Goal: Task Accomplishment & Management: Use online tool/utility

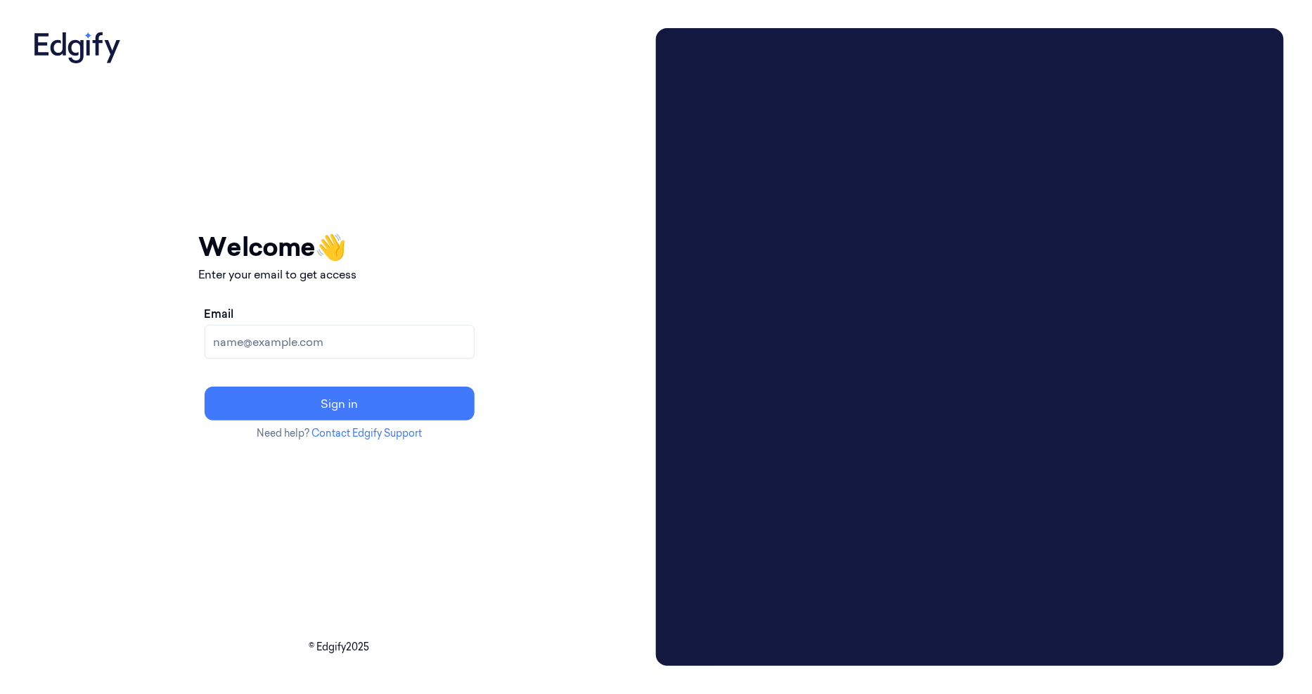
click at [417, 341] on input "Email" at bounding box center [340, 342] width 270 height 34
click at [339, 355] on input "Email" at bounding box center [340, 342] width 270 height 34
type input "james.kerry@johnlewis.co.uk"
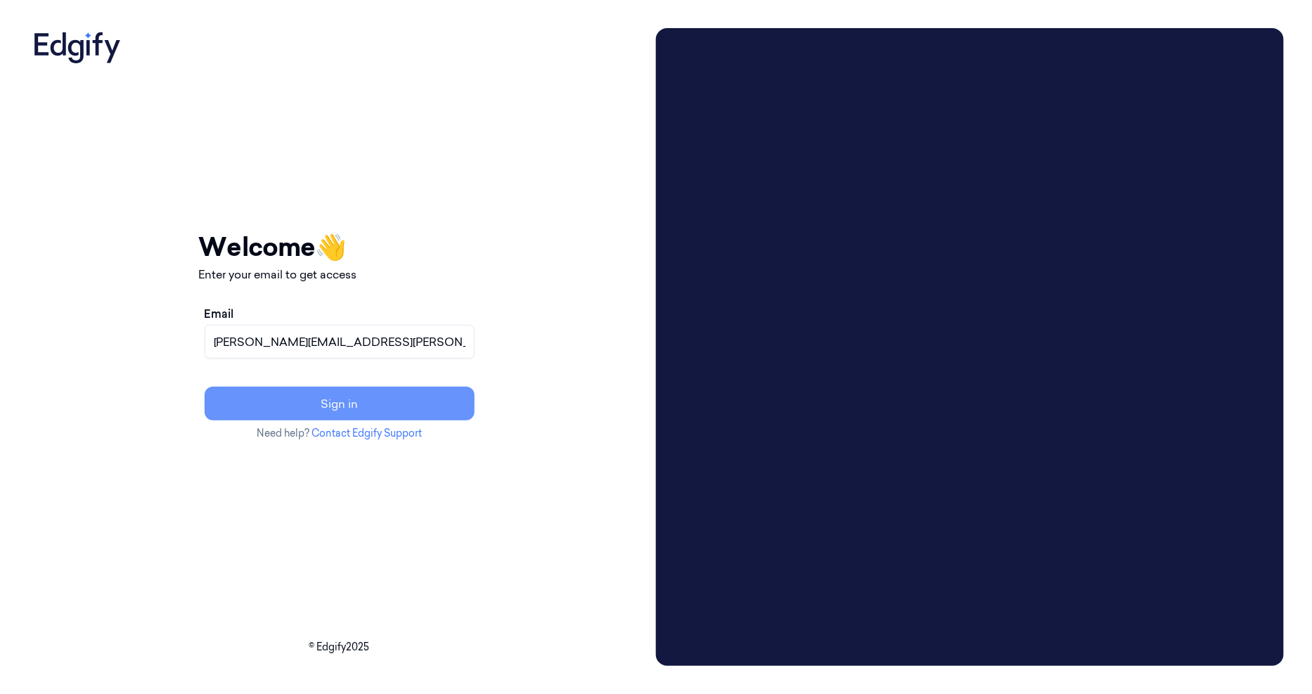
click at [341, 402] on button "Sign in" at bounding box center [340, 404] width 270 height 34
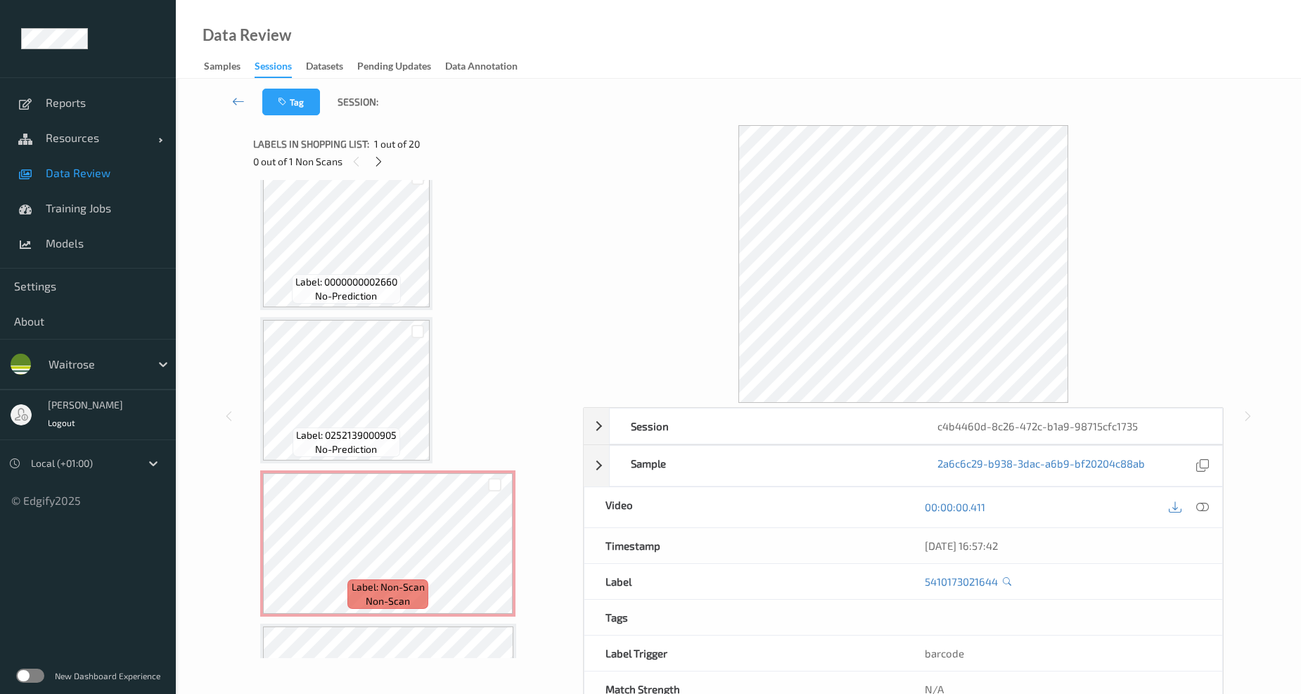
scroll to position [1252, 0]
click at [413, 578] on span "Label: Non-Scan" at bounding box center [388, 585] width 73 height 14
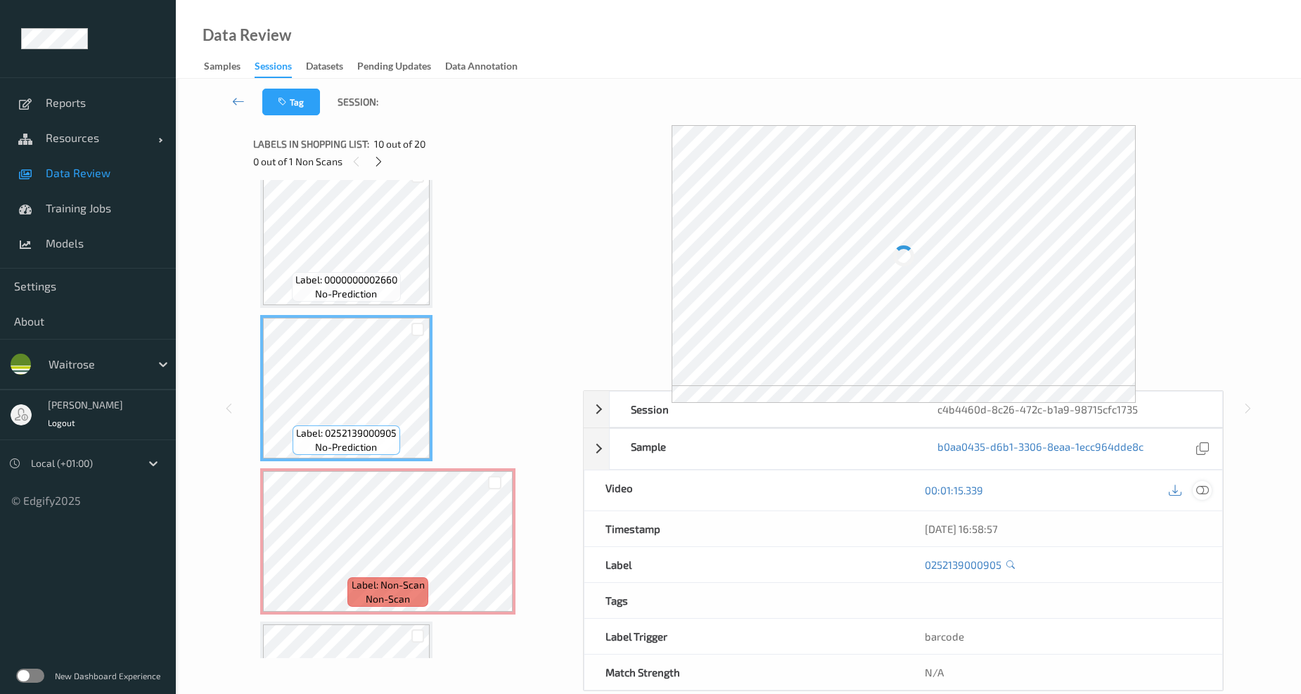
click at [1197, 492] on icon at bounding box center [1202, 490] width 13 height 13
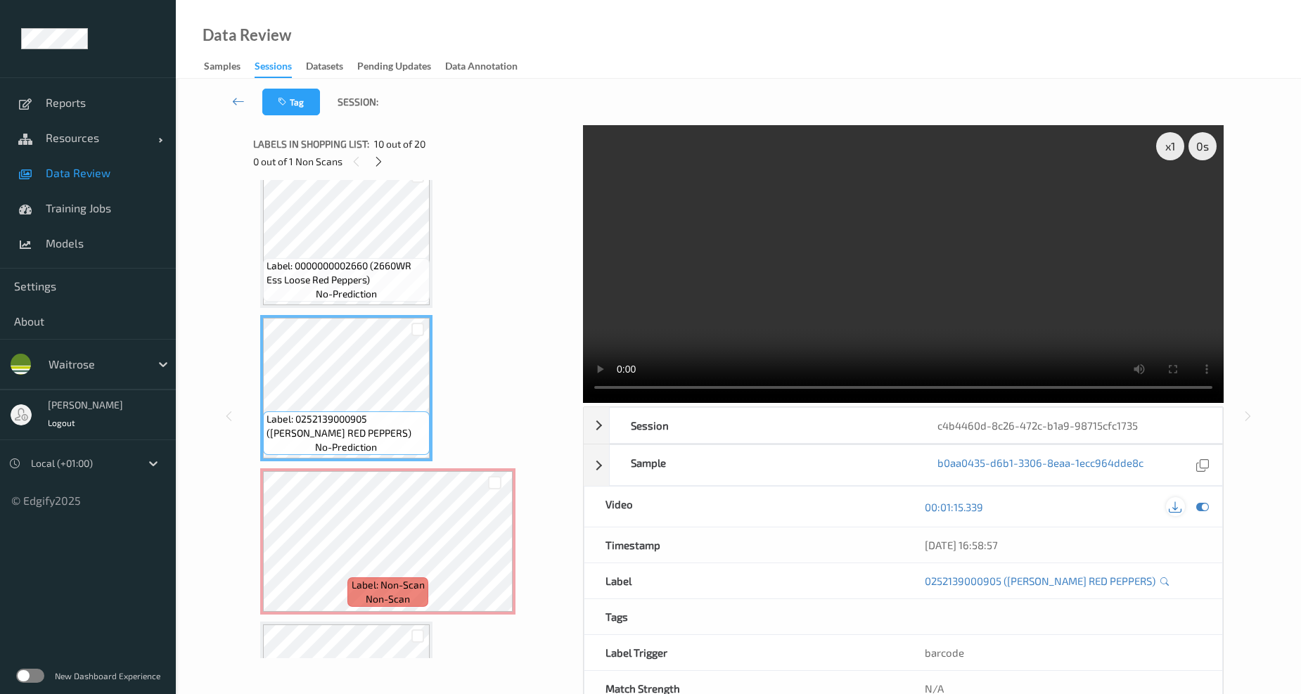
click at [1170, 516] on div at bounding box center [1175, 506] width 19 height 19
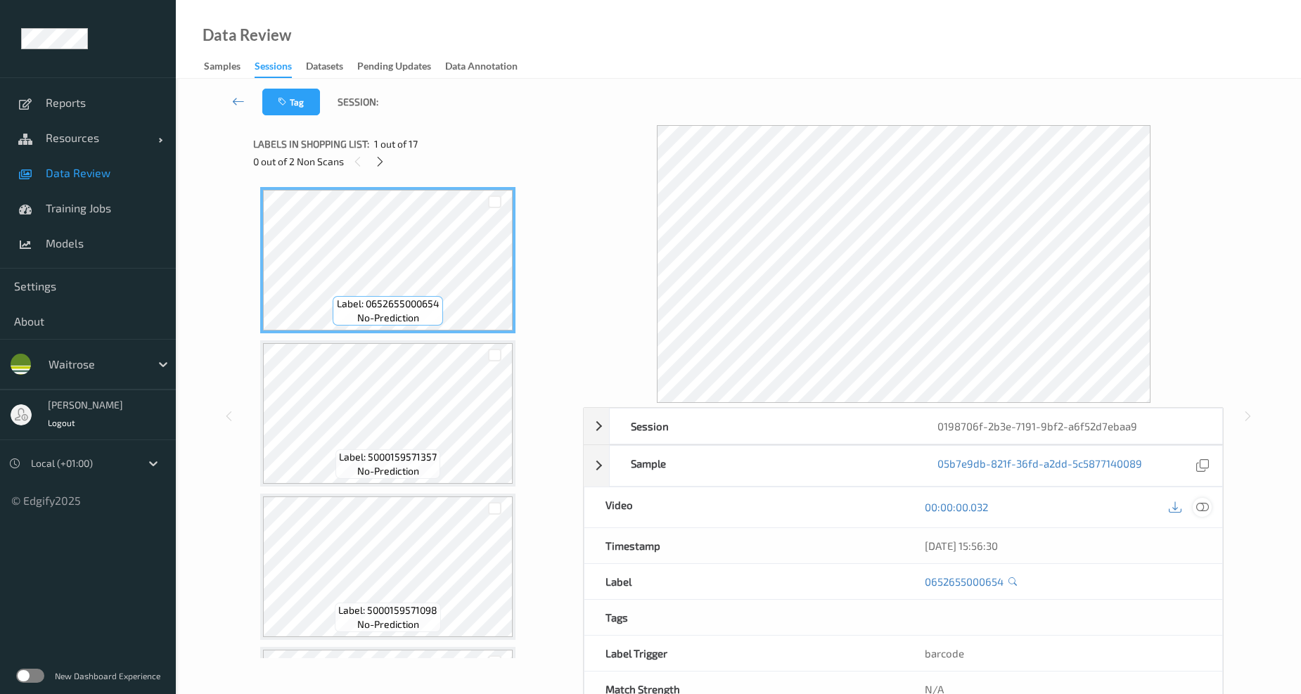
click at [1205, 510] on icon at bounding box center [1202, 507] width 13 height 13
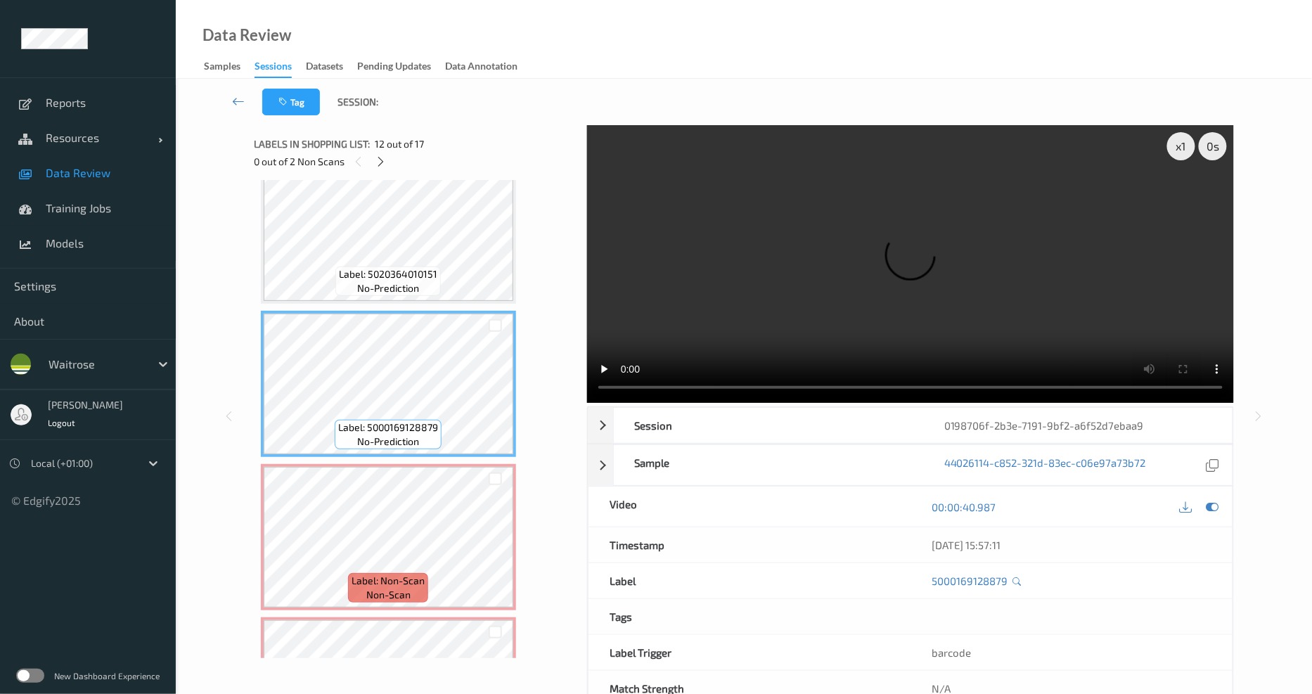
scroll to position [1485, 0]
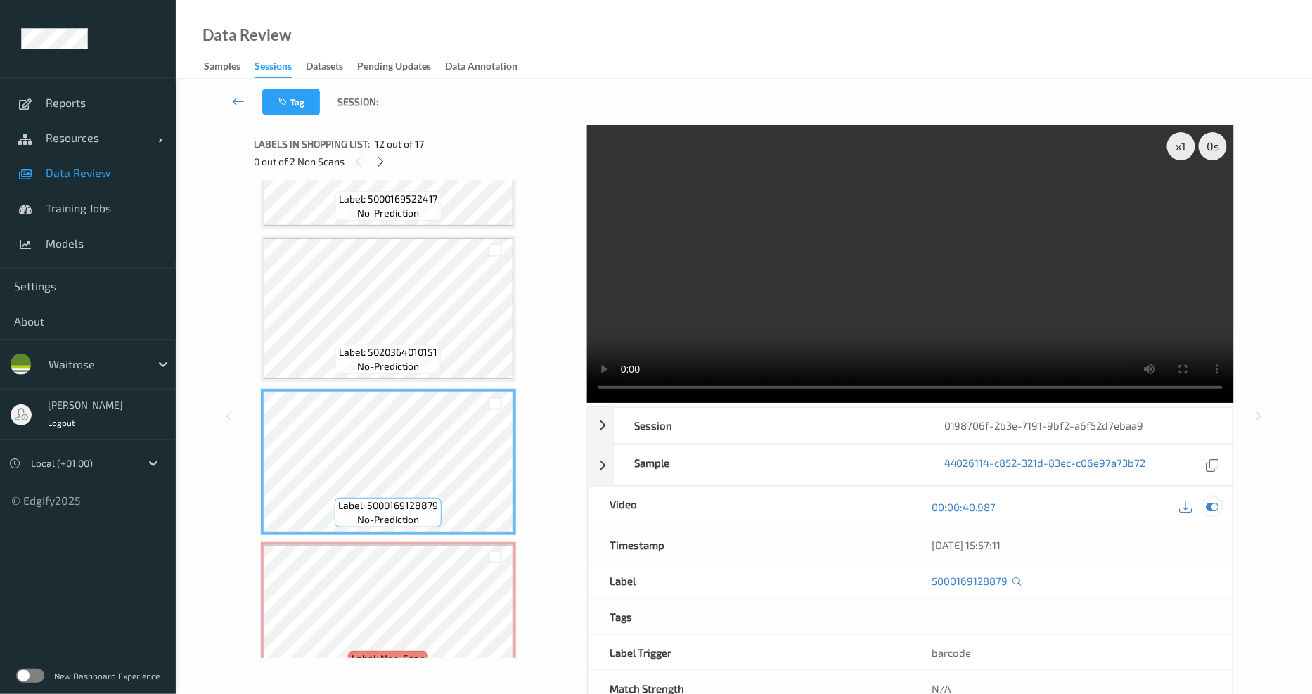
click at [1218, 501] on icon at bounding box center [1213, 507] width 13 height 13
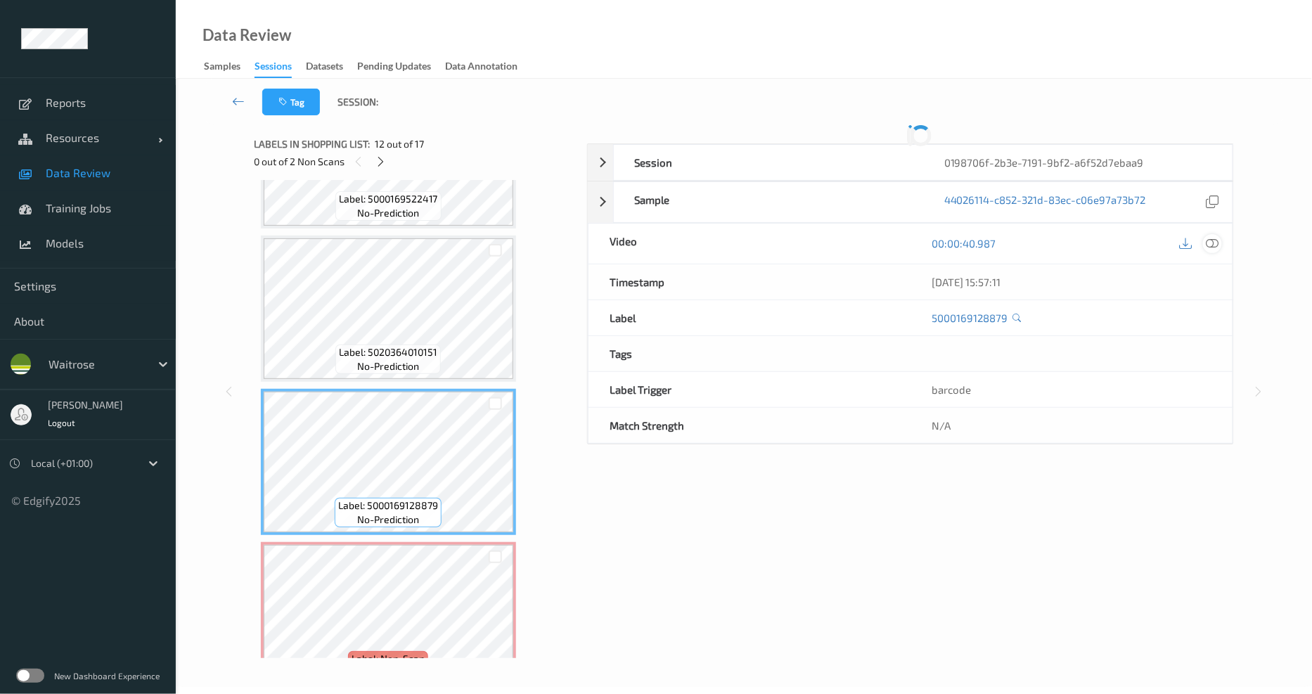
click at [1218, 139] on div at bounding box center [910, 132] width 647 height 14
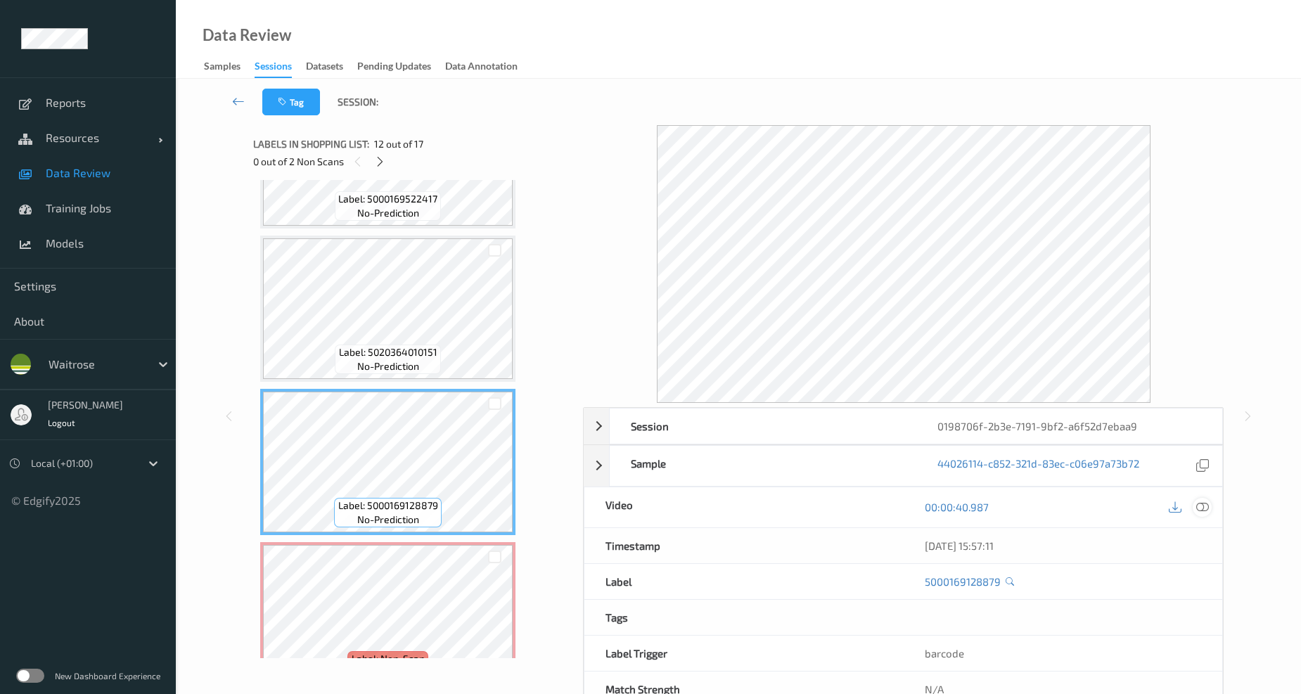
click at [1200, 503] on icon at bounding box center [1202, 507] width 13 height 13
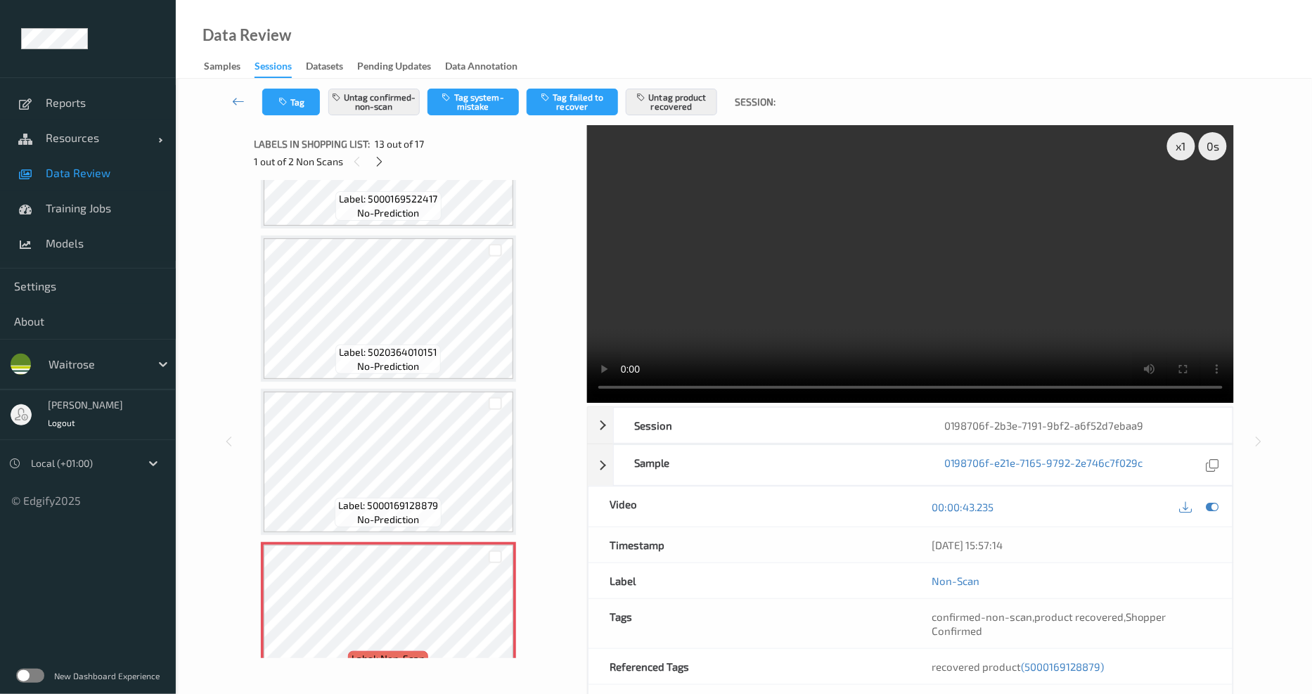
scroll to position [1563, 0]
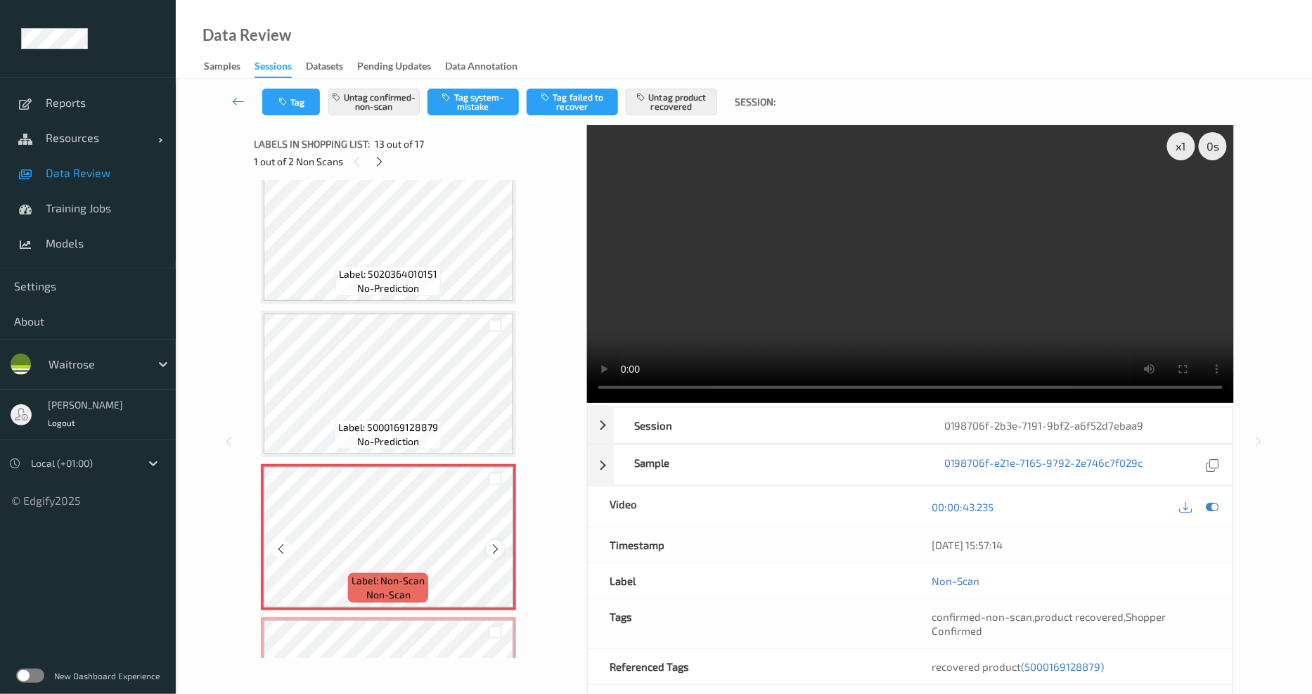
click at [499, 543] on icon at bounding box center [496, 549] width 12 height 13
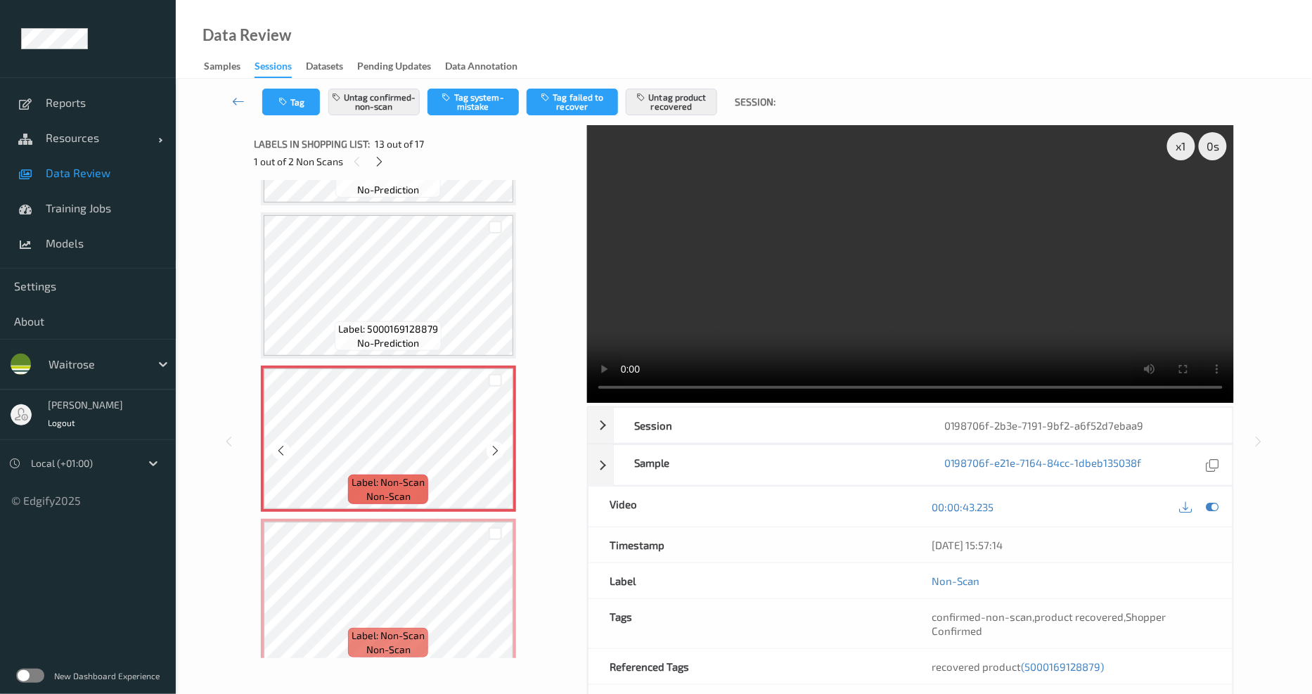
scroll to position [1797, 0]
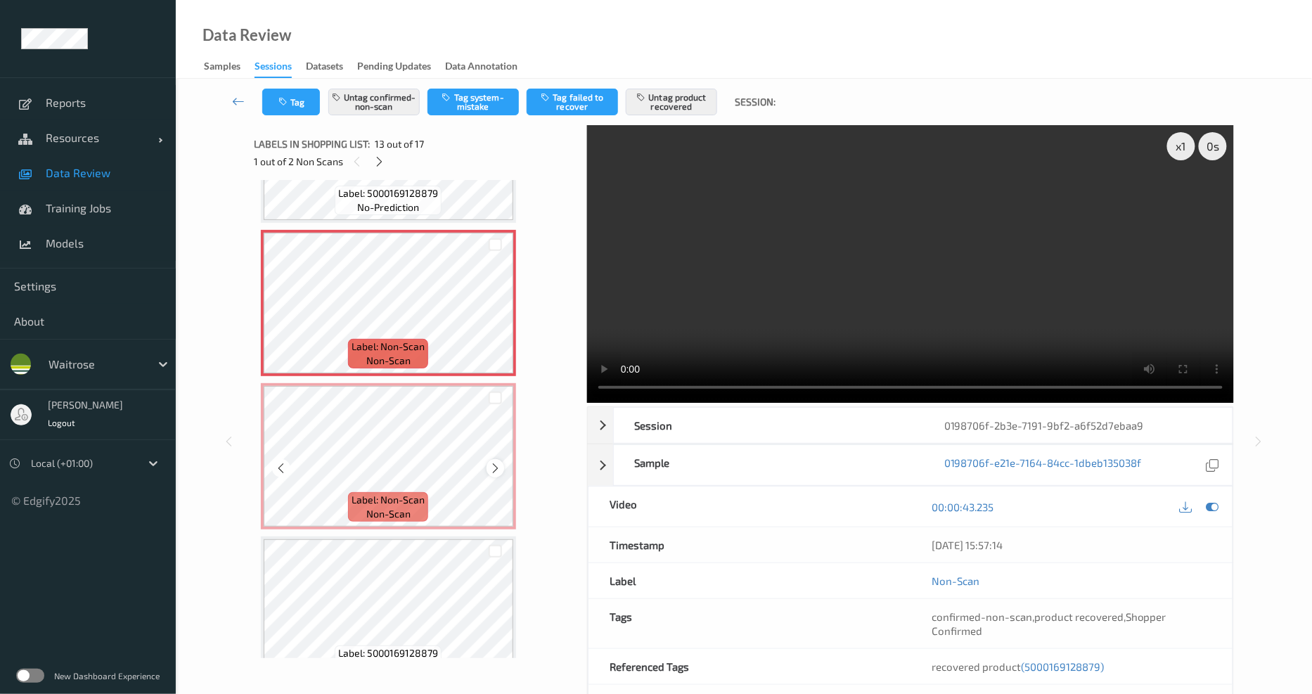
click at [495, 462] on icon at bounding box center [496, 468] width 12 height 13
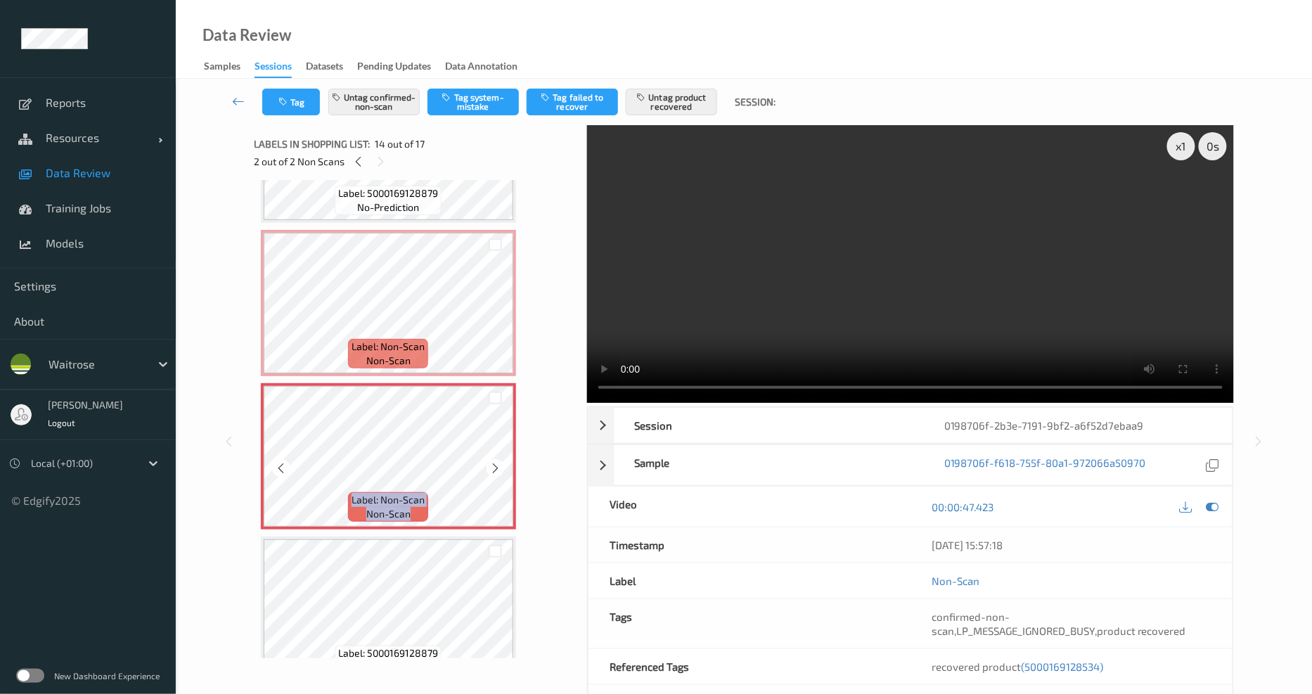
click at [495, 462] on icon at bounding box center [496, 468] width 12 height 13
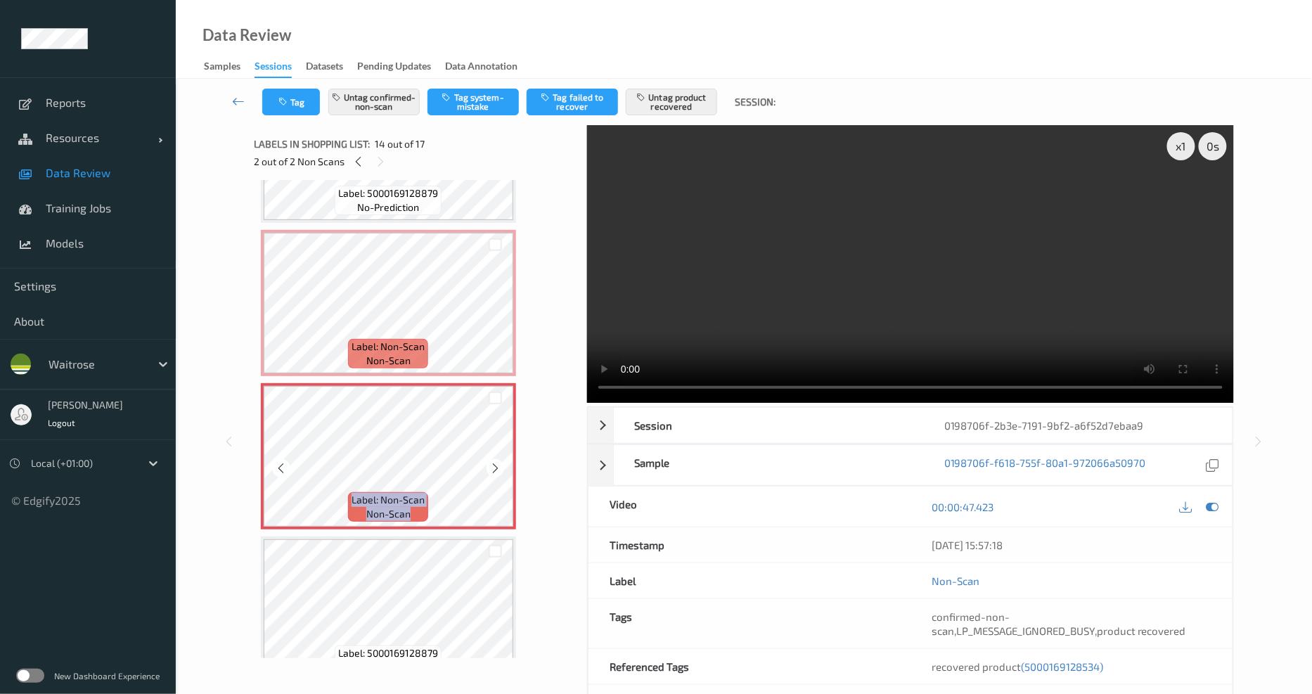
click at [495, 462] on icon at bounding box center [496, 468] width 12 height 13
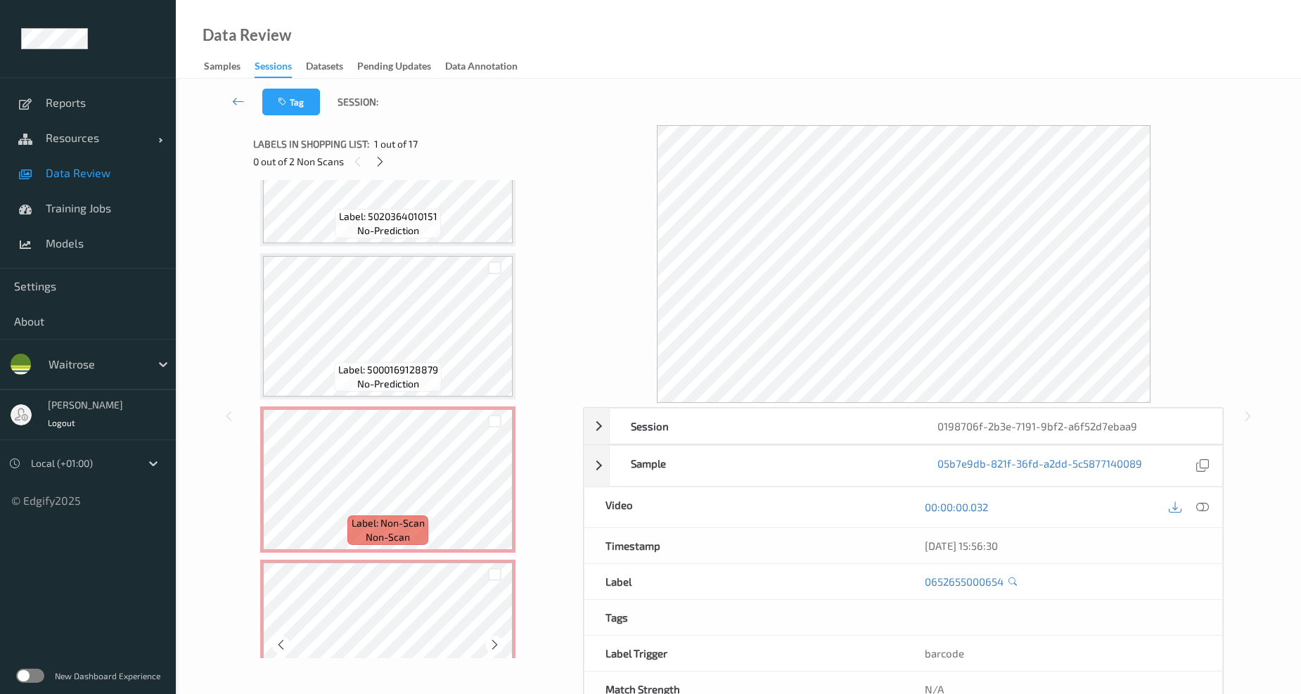
scroll to position [1563, 0]
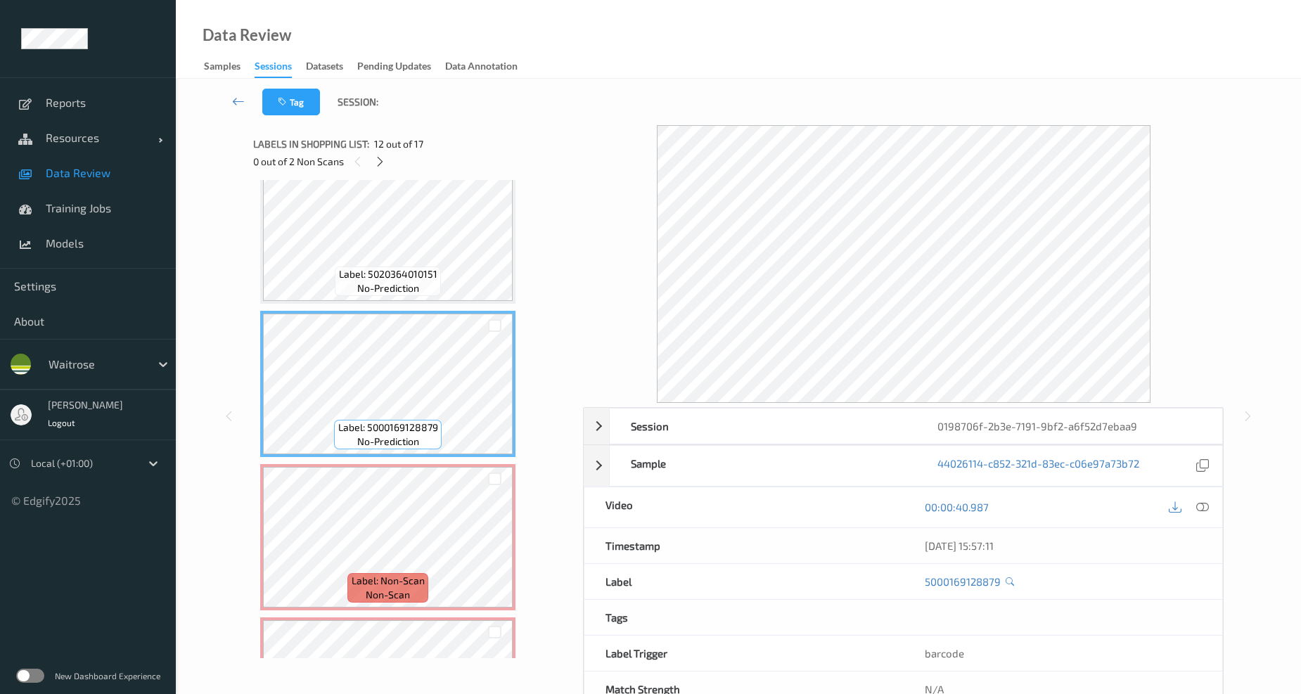
click at [1190, 514] on div at bounding box center [1189, 507] width 46 height 19
click at [1194, 510] on div at bounding box center [1202, 507] width 19 height 19
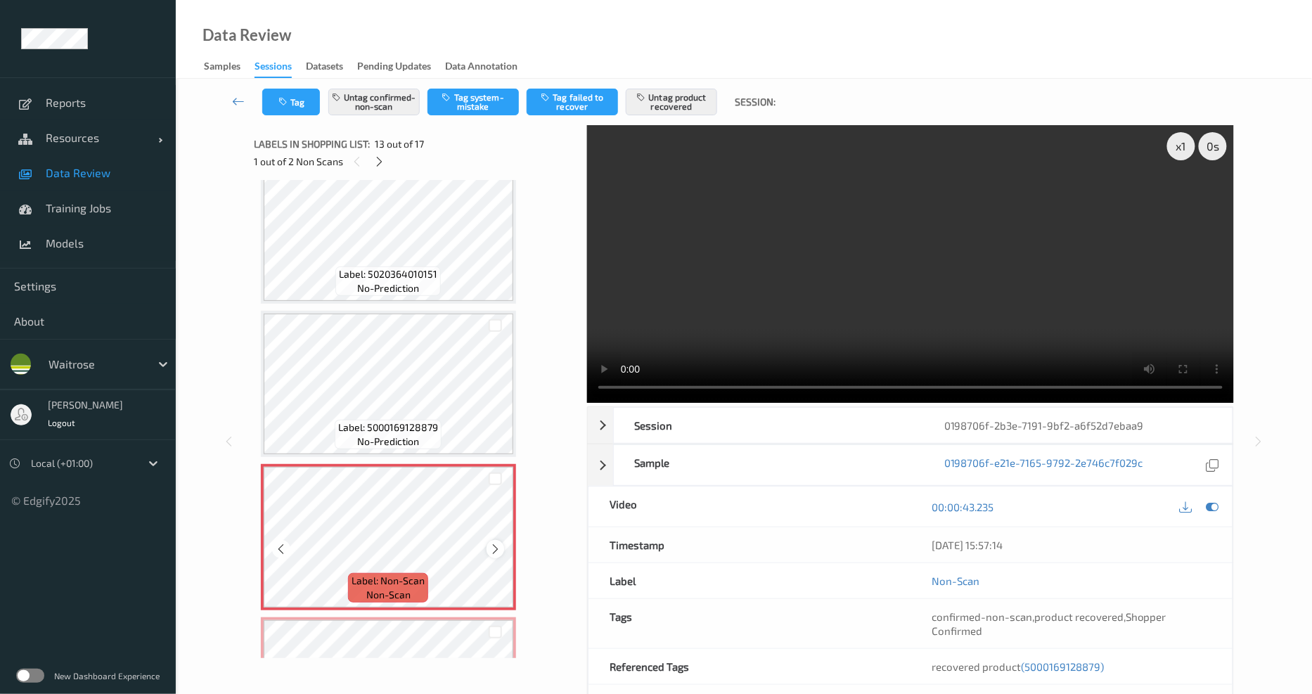
click at [490, 543] on icon at bounding box center [496, 549] width 12 height 13
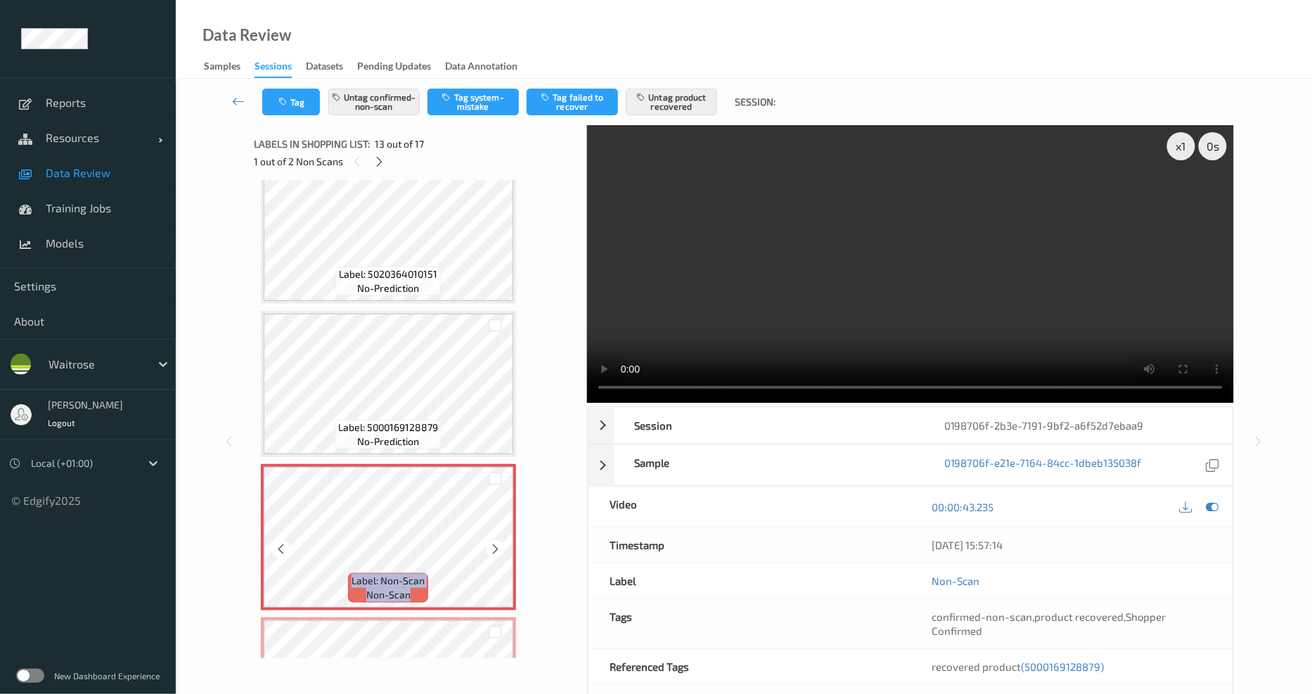
click at [490, 543] on icon at bounding box center [496, 549] width 12 height 13
click at [1099, 456] on link "0198706f-e21e-7165-9792-2e746c7f029c" at bounding box center [1044, 465] width 199 height 19
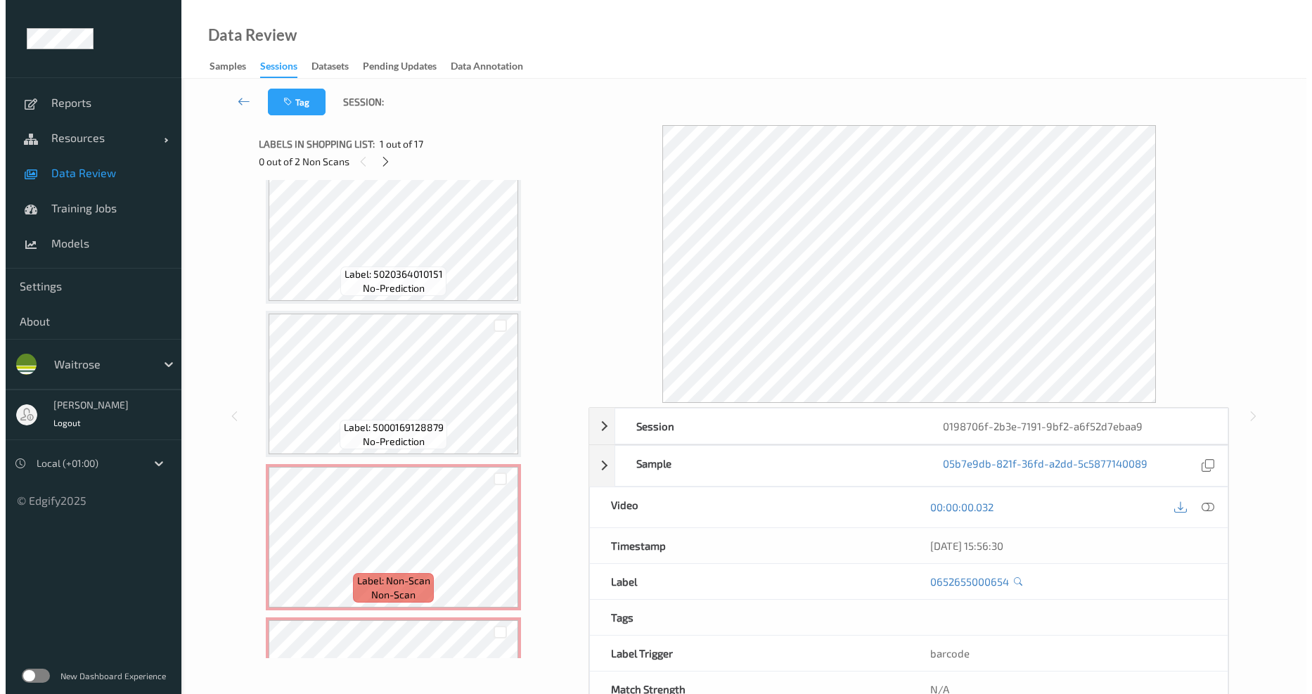
scroll to position [1953, 0]
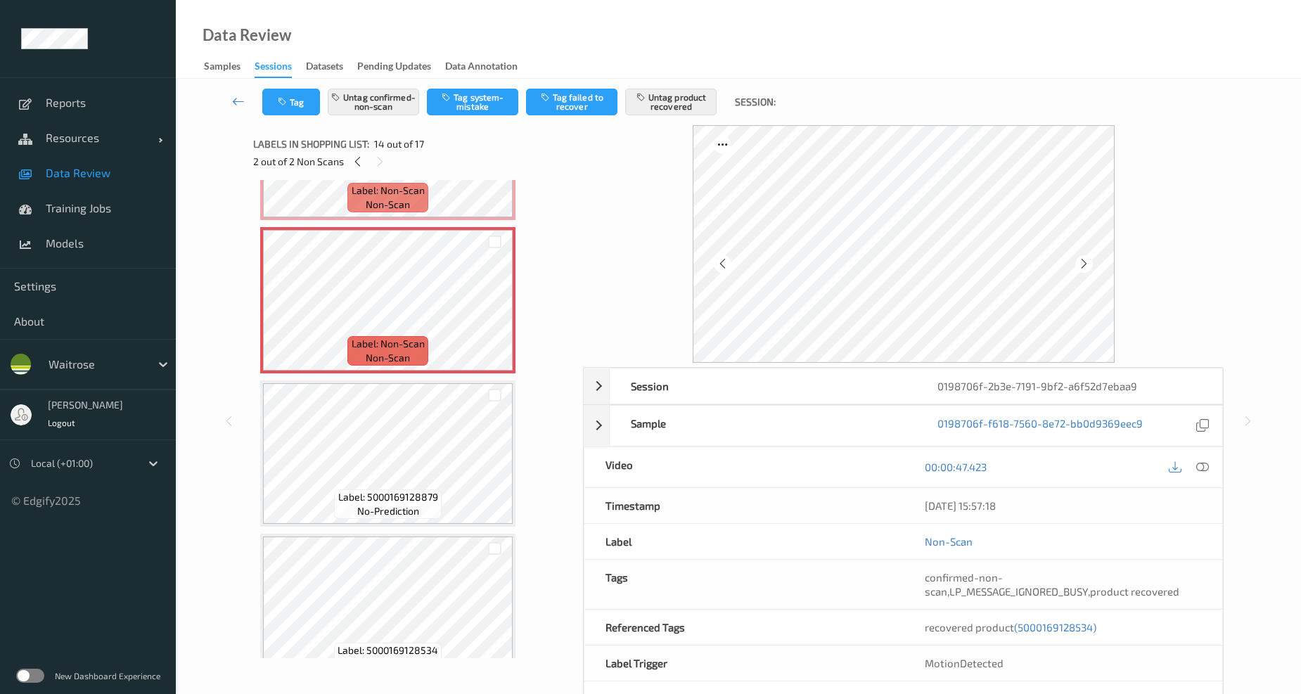
click at [1191, 464] on div at bounding box center [1189, 467] width 46 height 19
click at [1197, 463] on icon at bounding box center [1202, 467] width 13 height 13
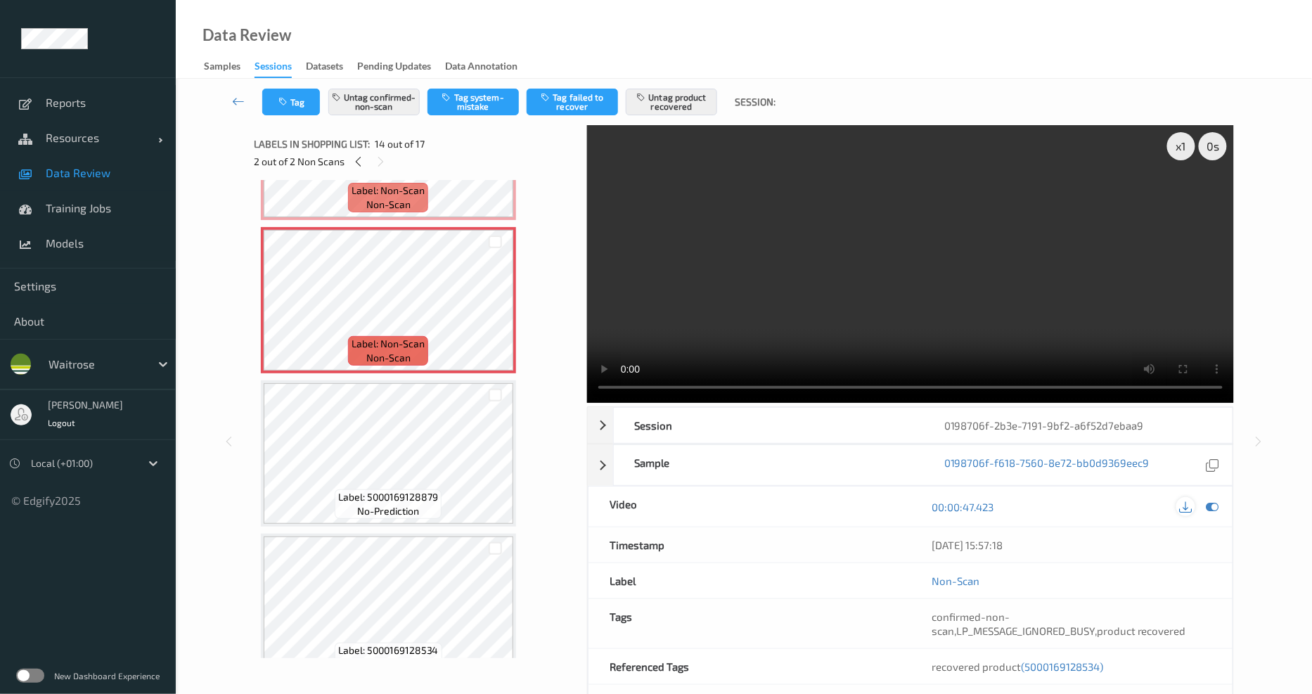
click at [1189, 501] on icon at bounding box center [1186, 507] width 13 height 13
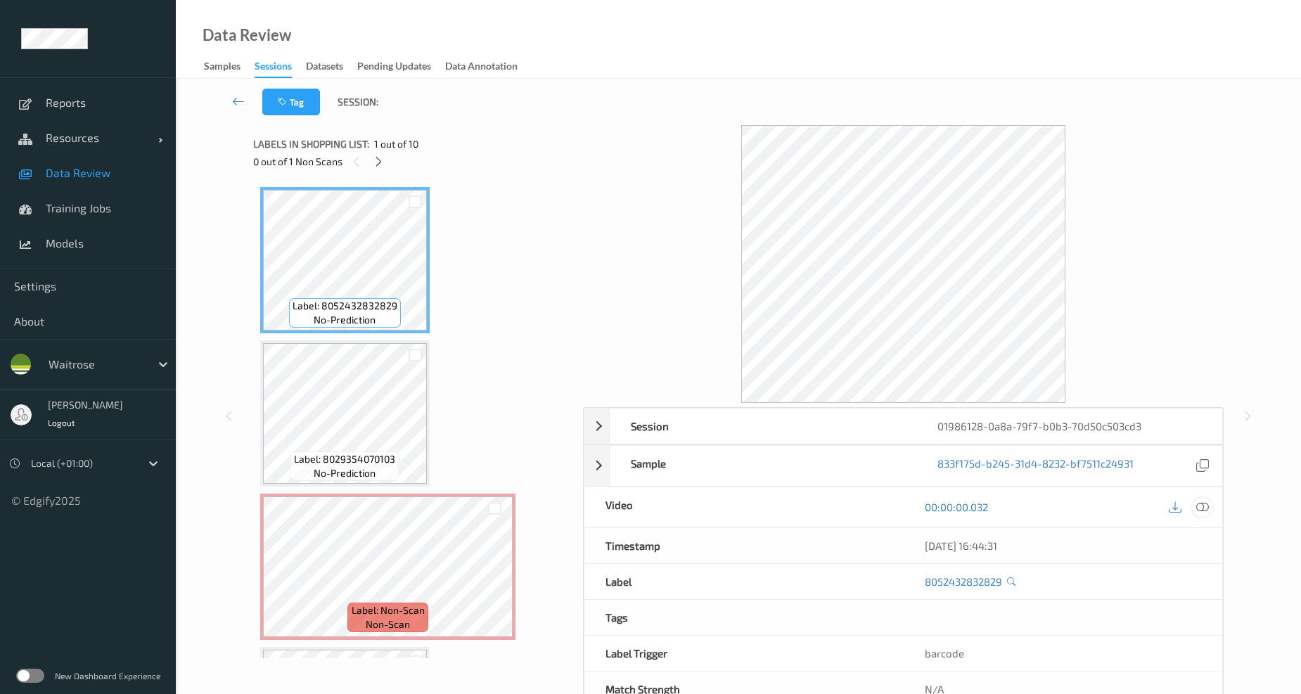
click at [1206, 507] on icon at bounding box center [1202, 507] width 13 height 13
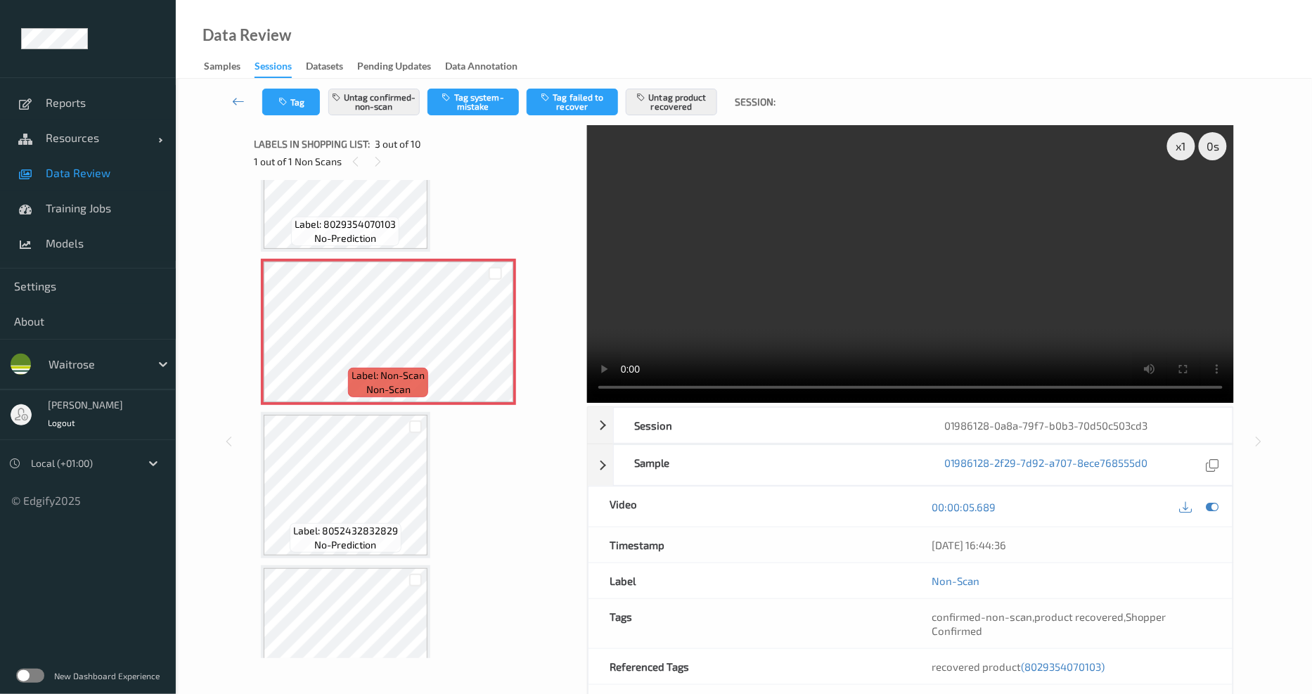
scroll to position [234, 0]
click at [495, 338] on icon at bounding box center [496, 344] width 12 height 13
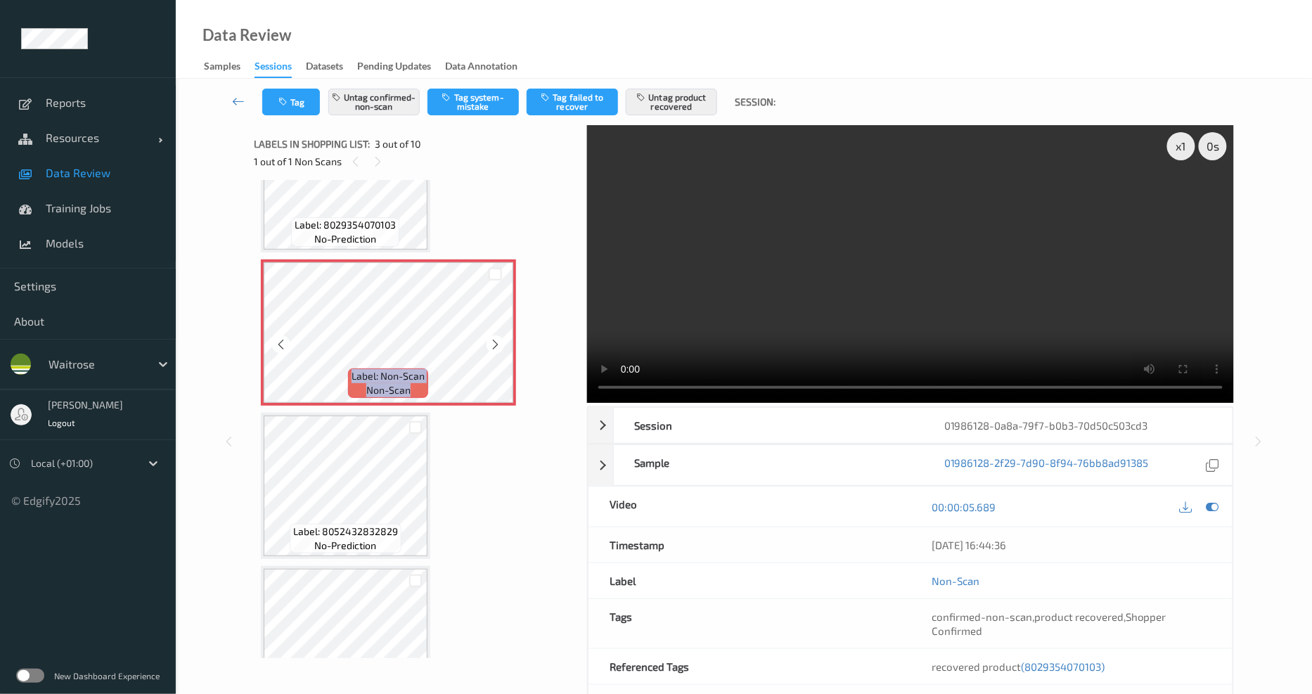
click at [495, 338] on icon at bounding box center [496, 344] width 12 height 13
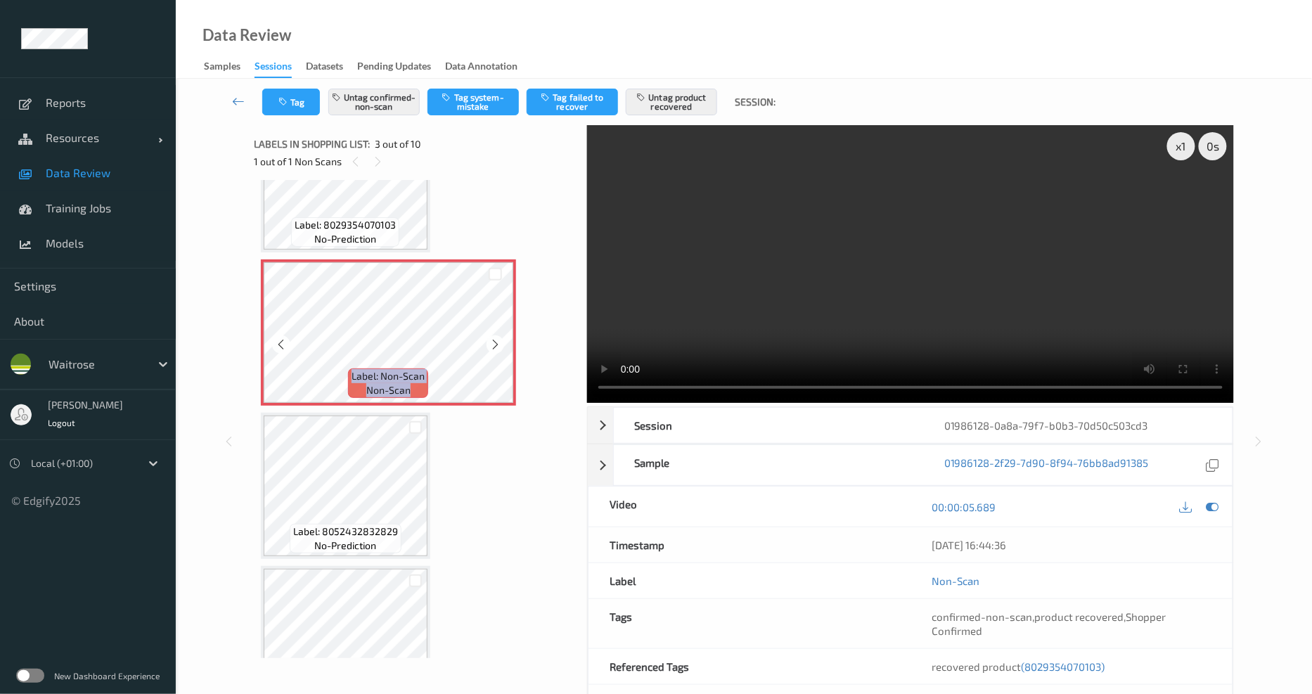
click at [495, 338] on icon at bounding box center [496, 344] width 12 height 13
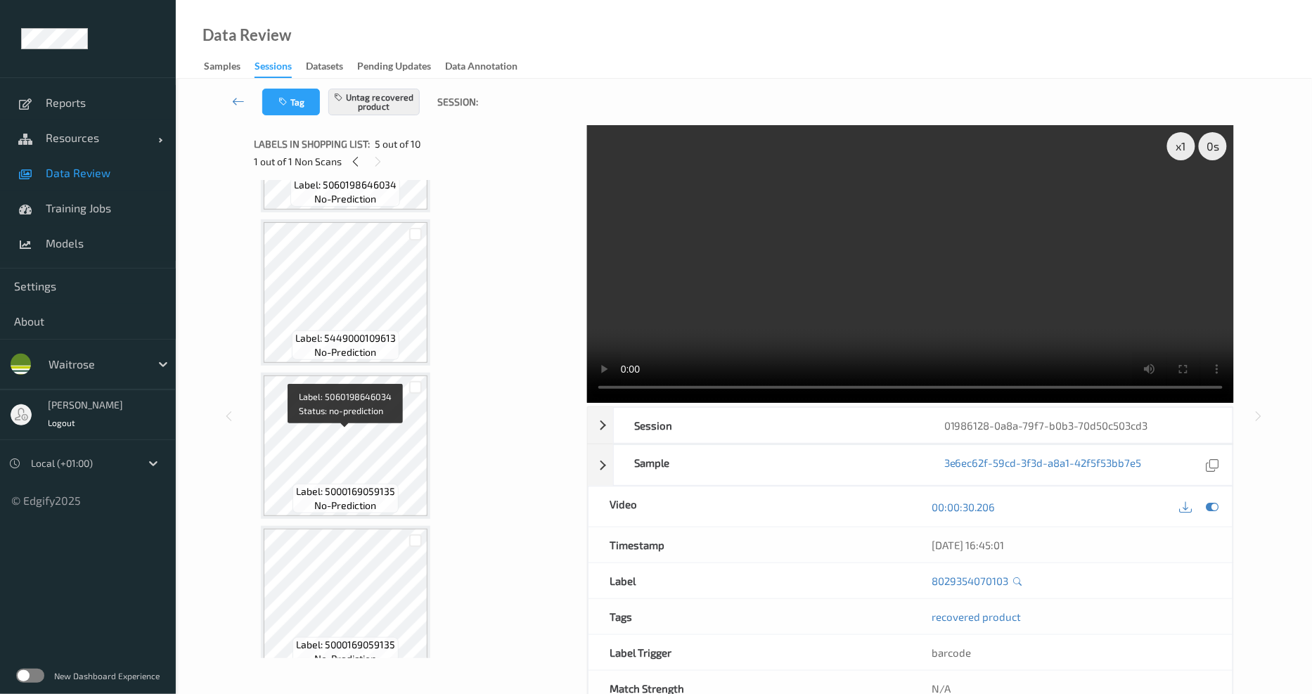
scroll to position [1052, 0]
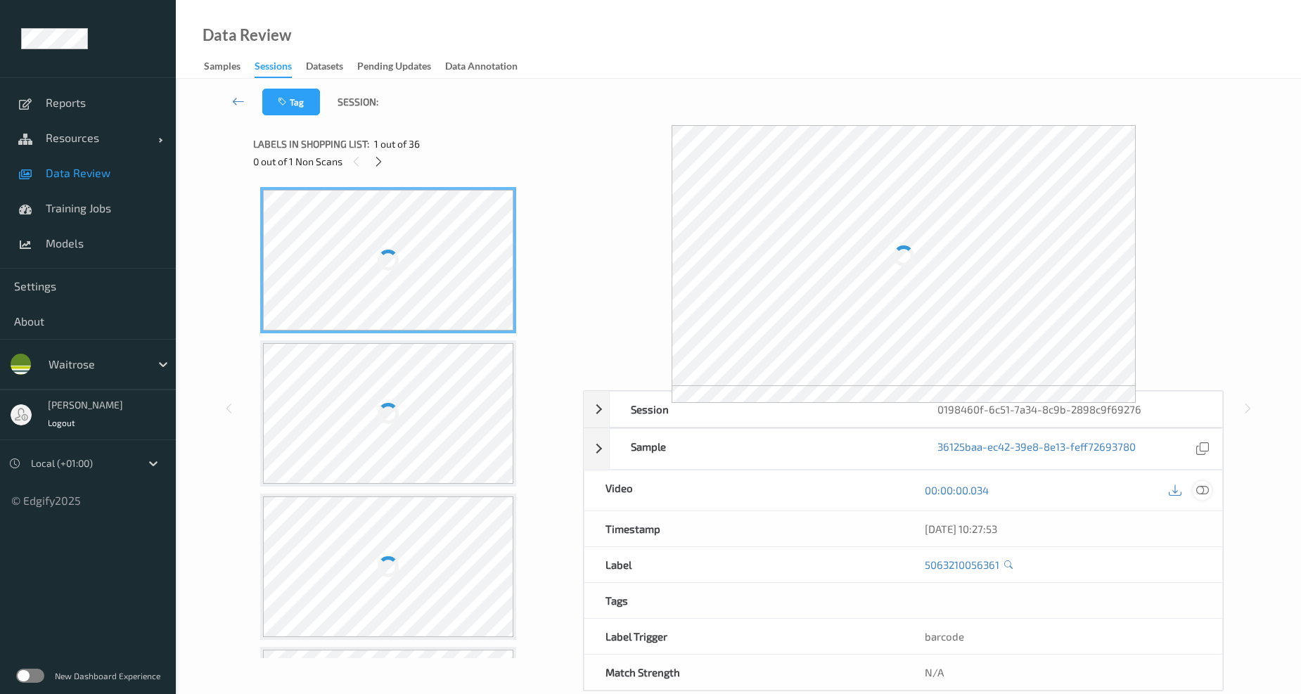
click at [1210, 492] on div at bounding box center [1202, 490] width 19 height 19
